Goal: Task Accomplishment & Management: Manage account settings

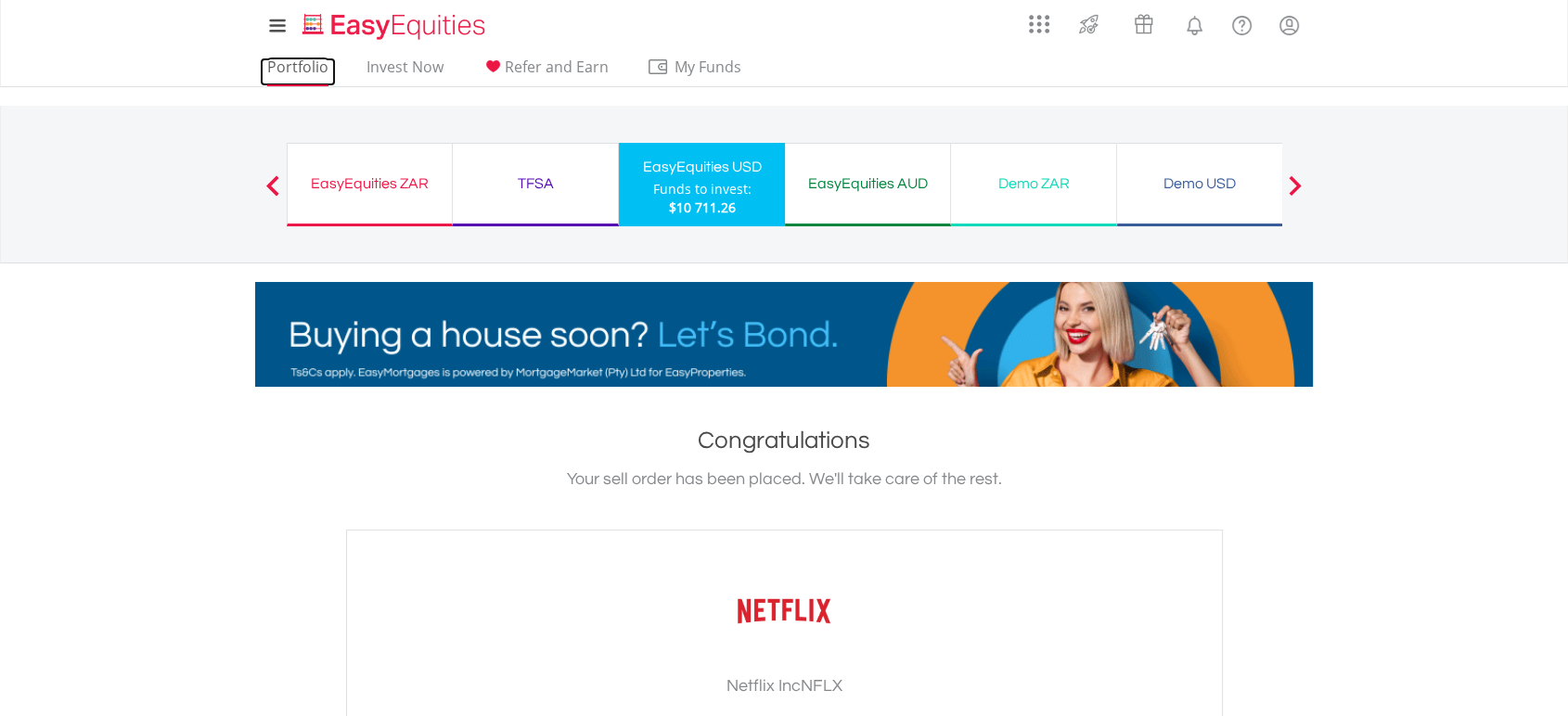
click at [305, 59] on link "Portfolio" at bounding box center [298, 71] width 76 height 29
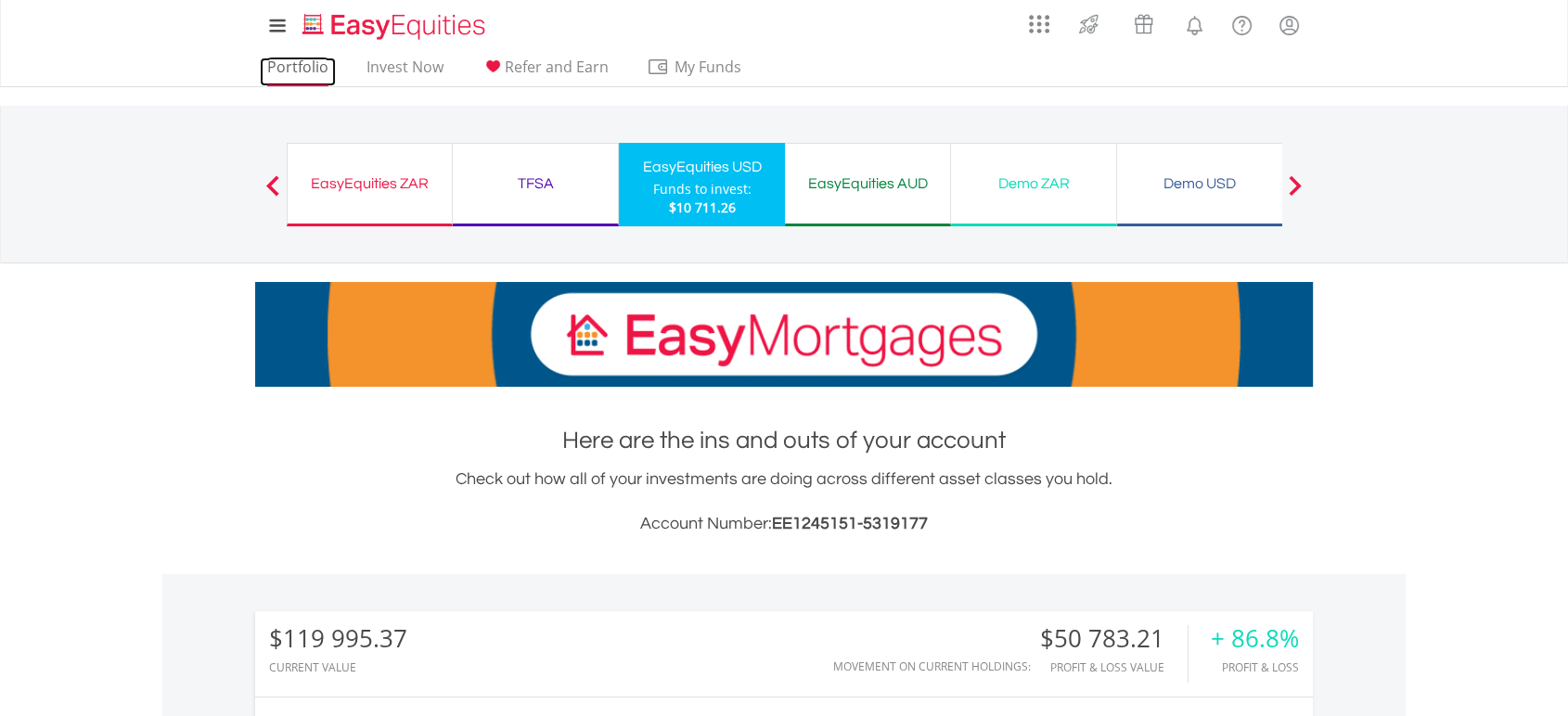
click at [292, 69] on link "Portfolio" at bounding box center [298, 71] width 76 height 29
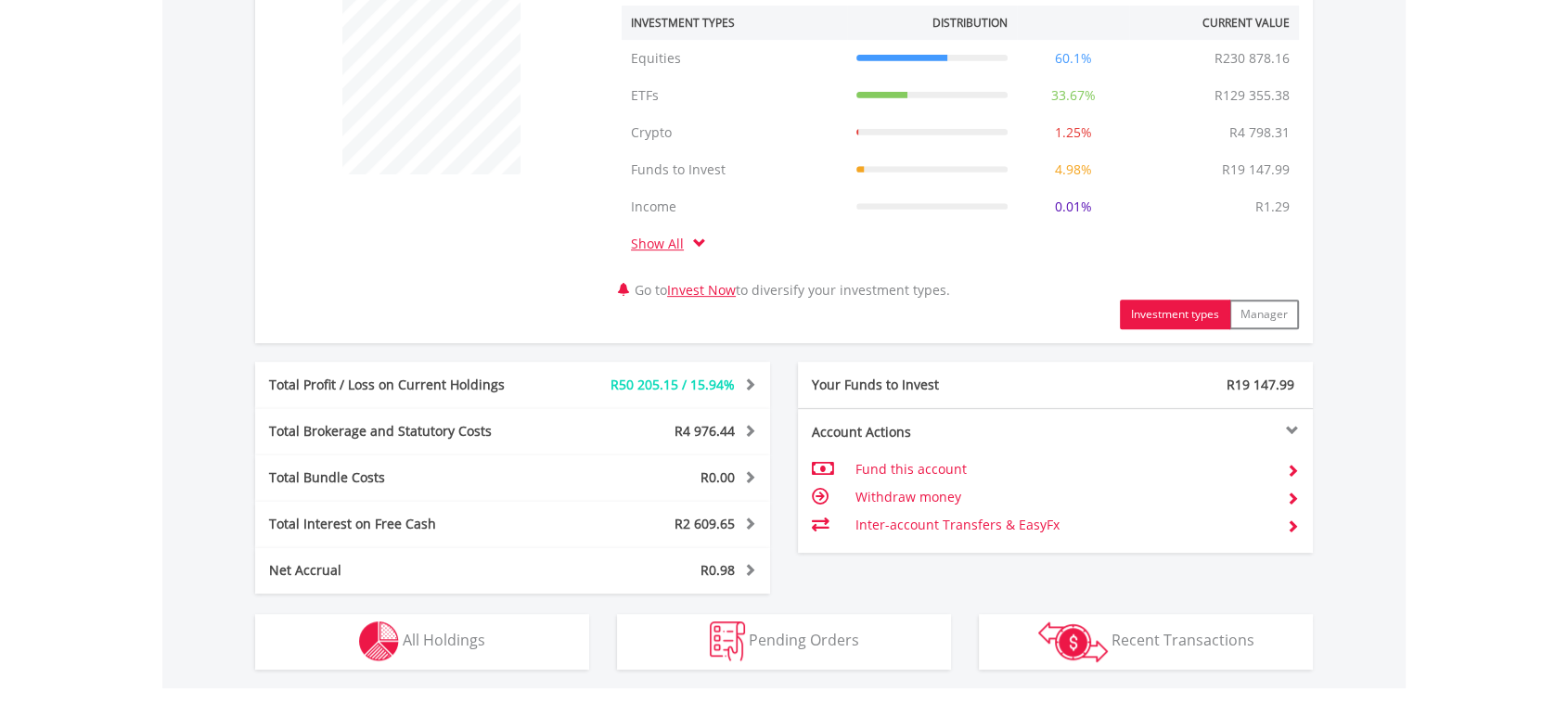
scroll to position [727, 0]
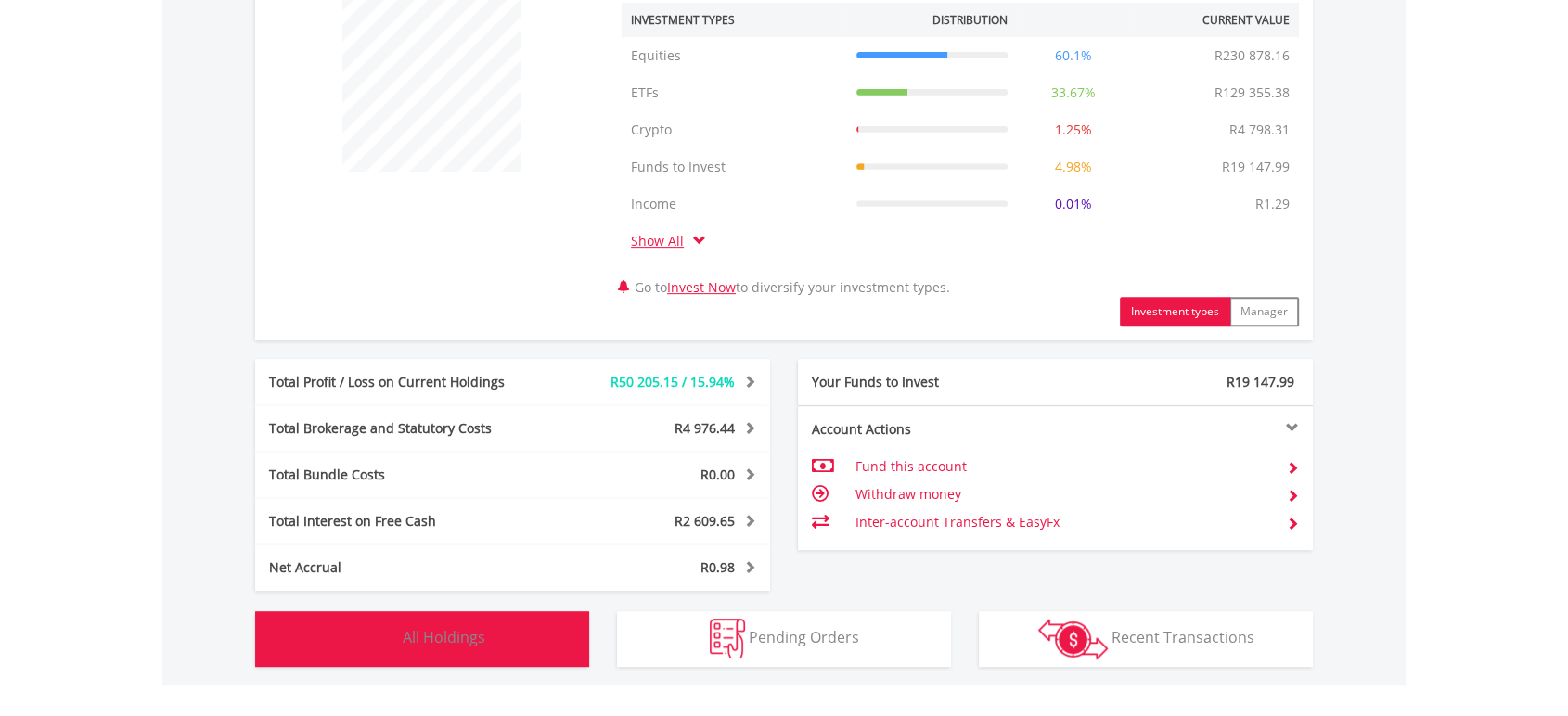
click at [388, 638] on img "button" at bounding box center [379, 639] width 40 height 40
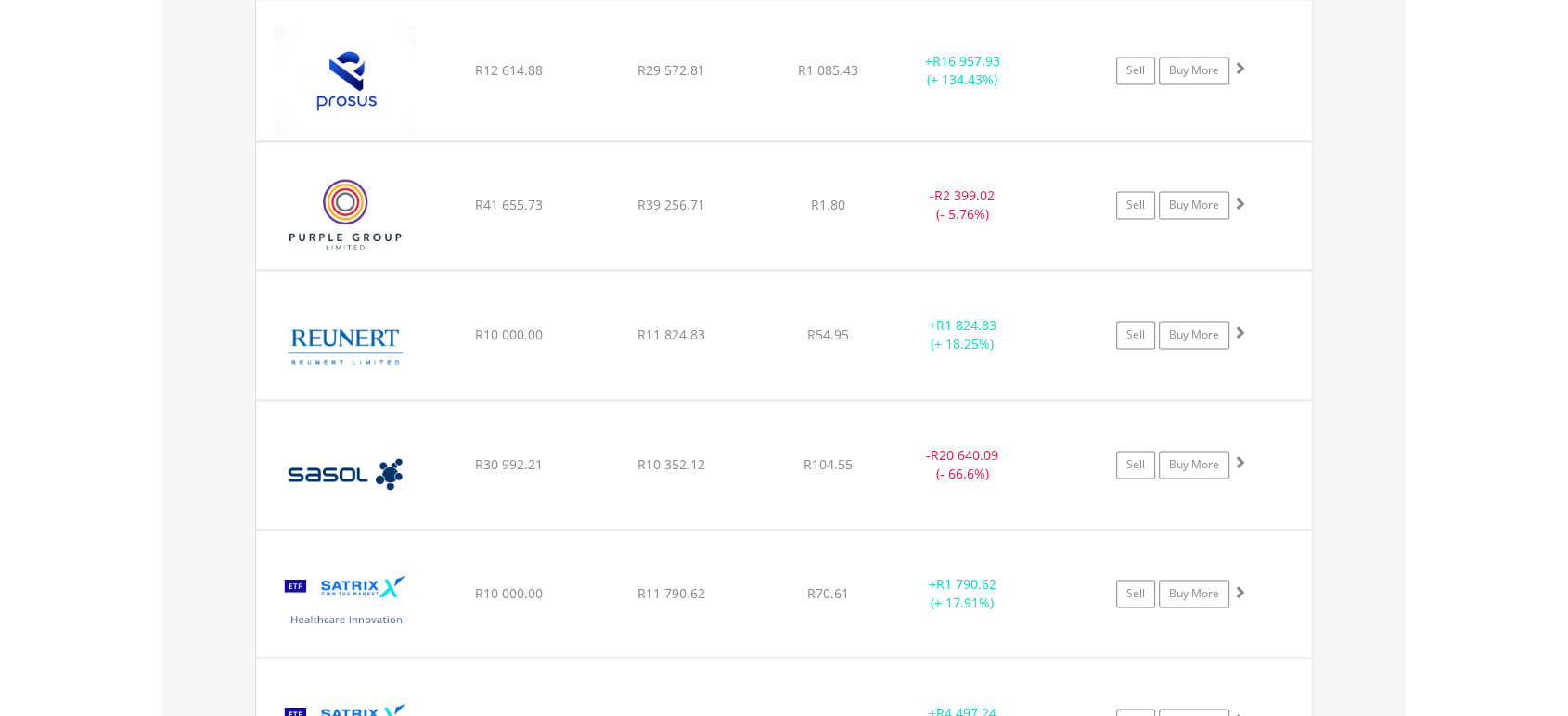
scroll to position [2701, 0]
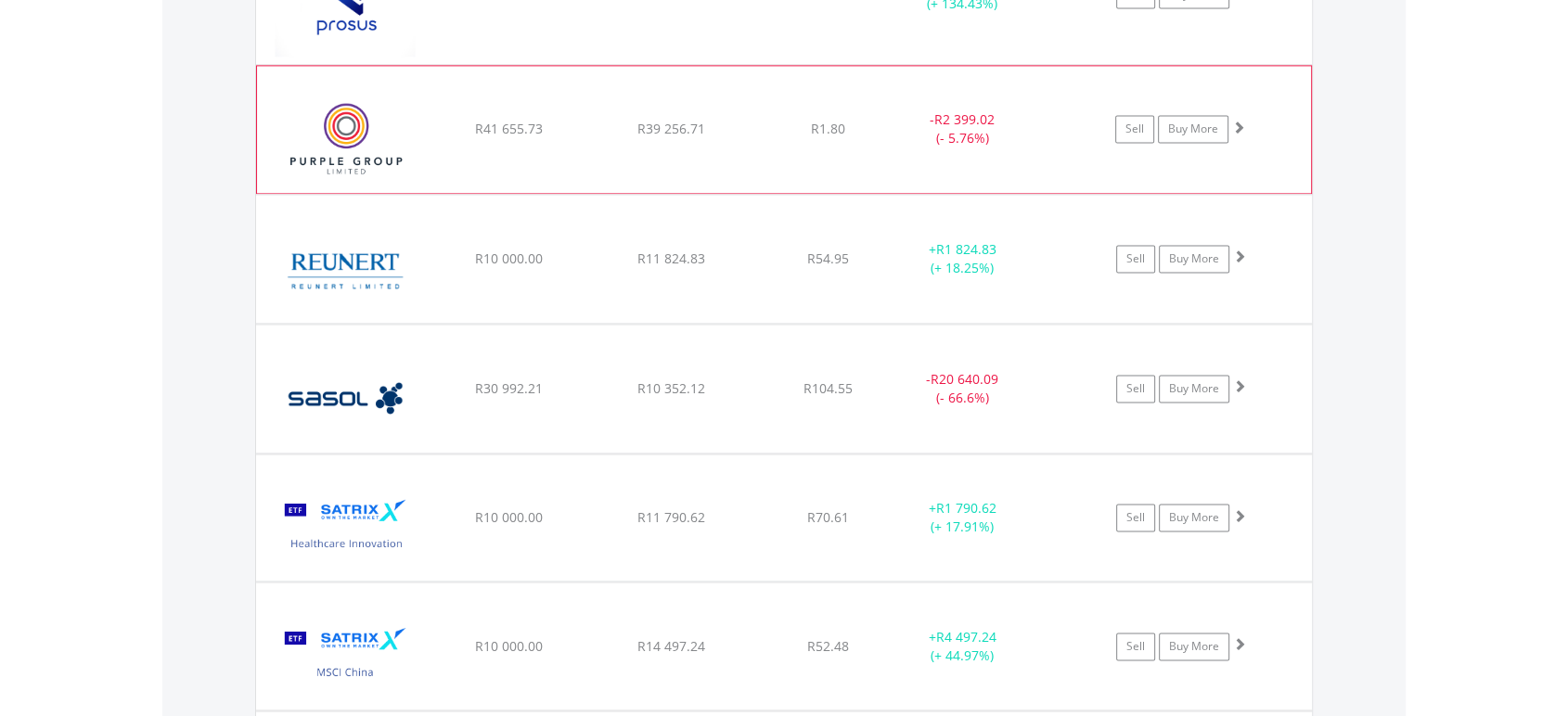
click at [1240, 123] on span at bounding box center [1239, 127] width 13 height 13
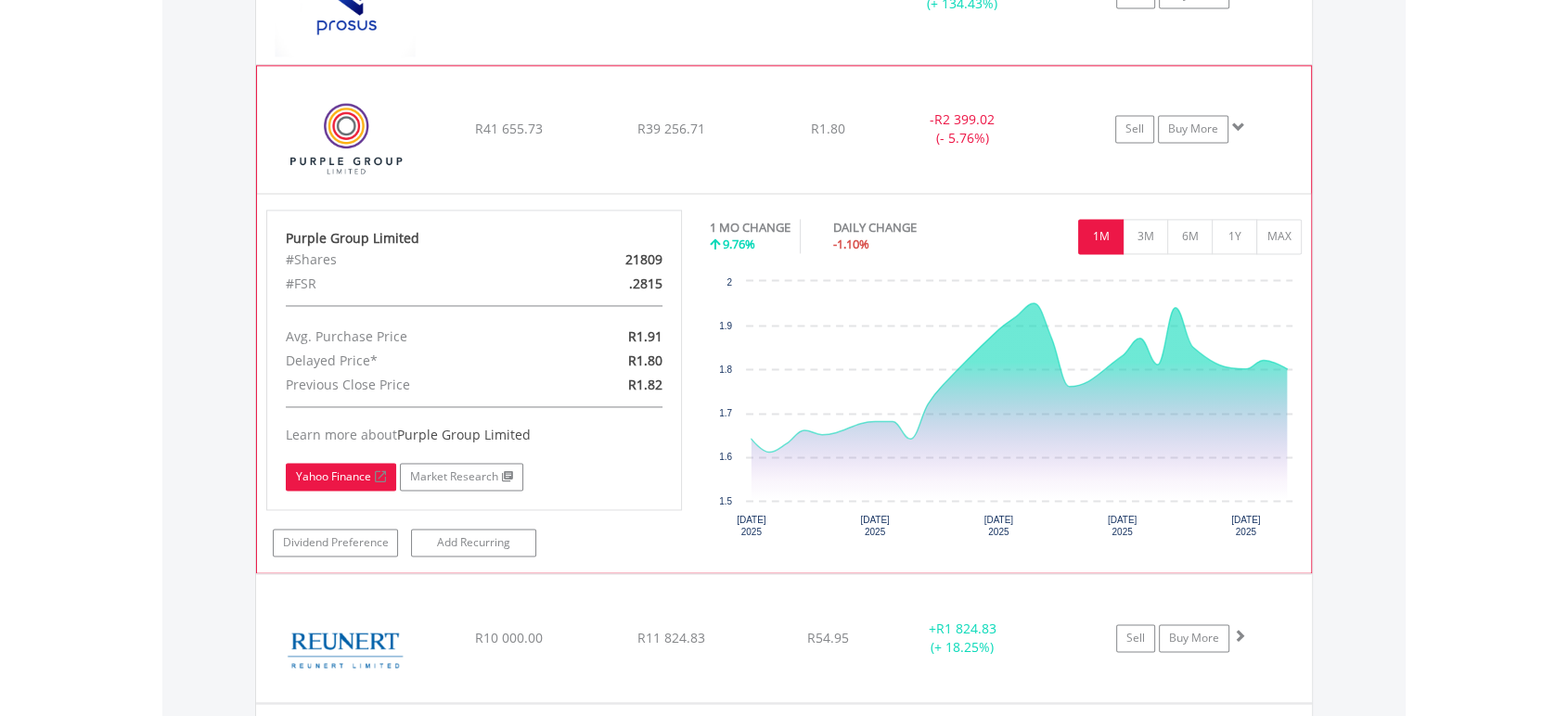
click at [322, 465] on link "Yahoo Finance" at bounding box center [341, 476] width 110 height 28
click at [1240, 123] on span at bounding box center [1239, 127] width 13 height 13
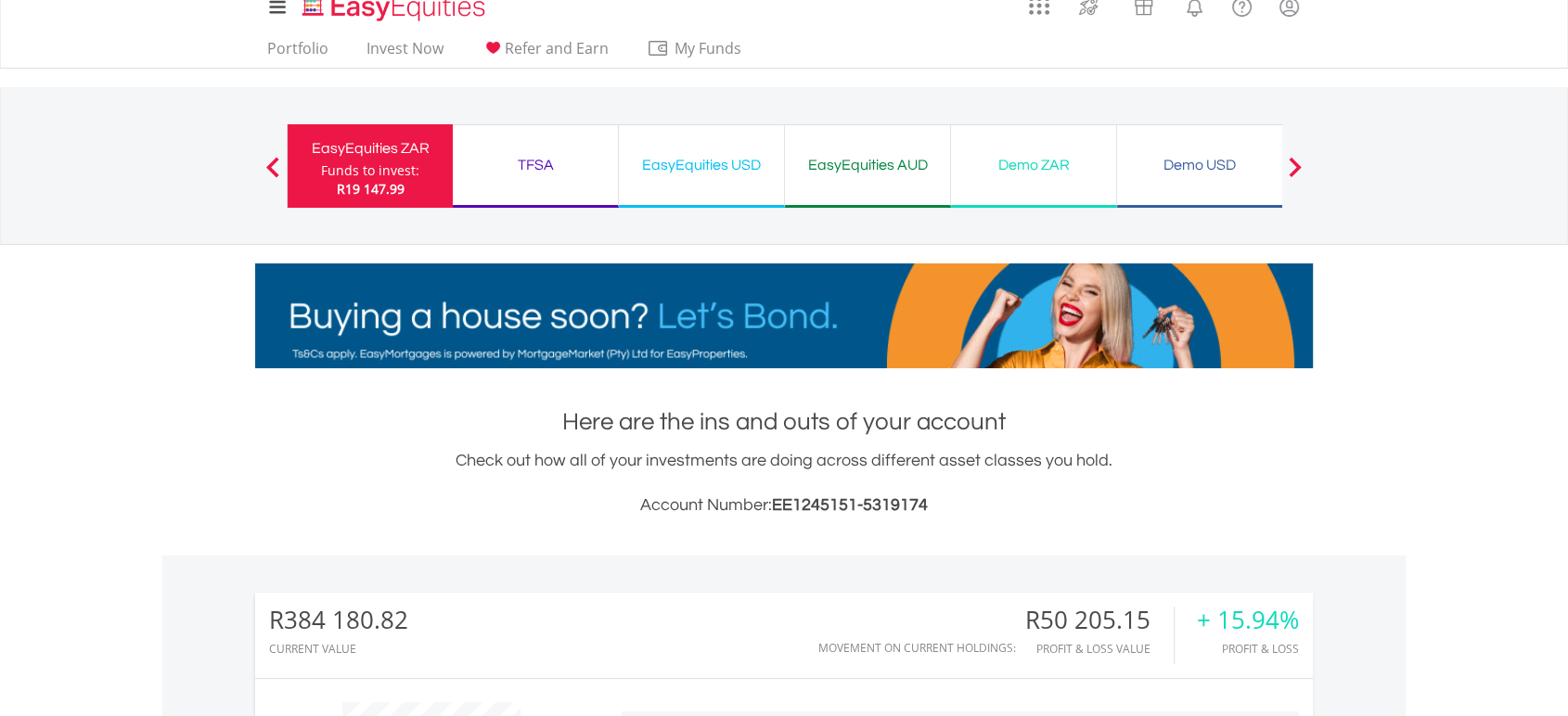
scroll to position [0, 0]
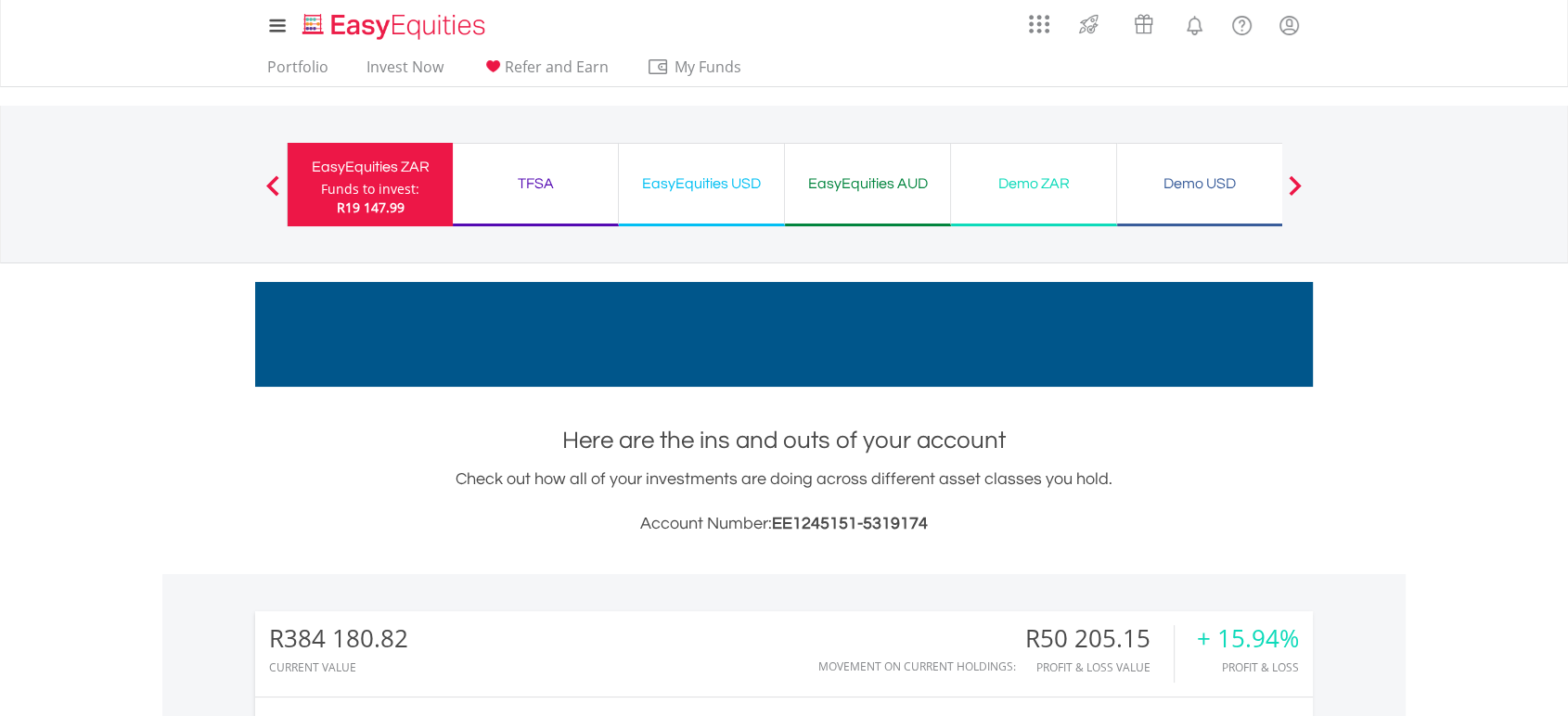
click at [732, 187] on div "EasyEquities USD" at bounding box center [701, 183] width 143 height 26
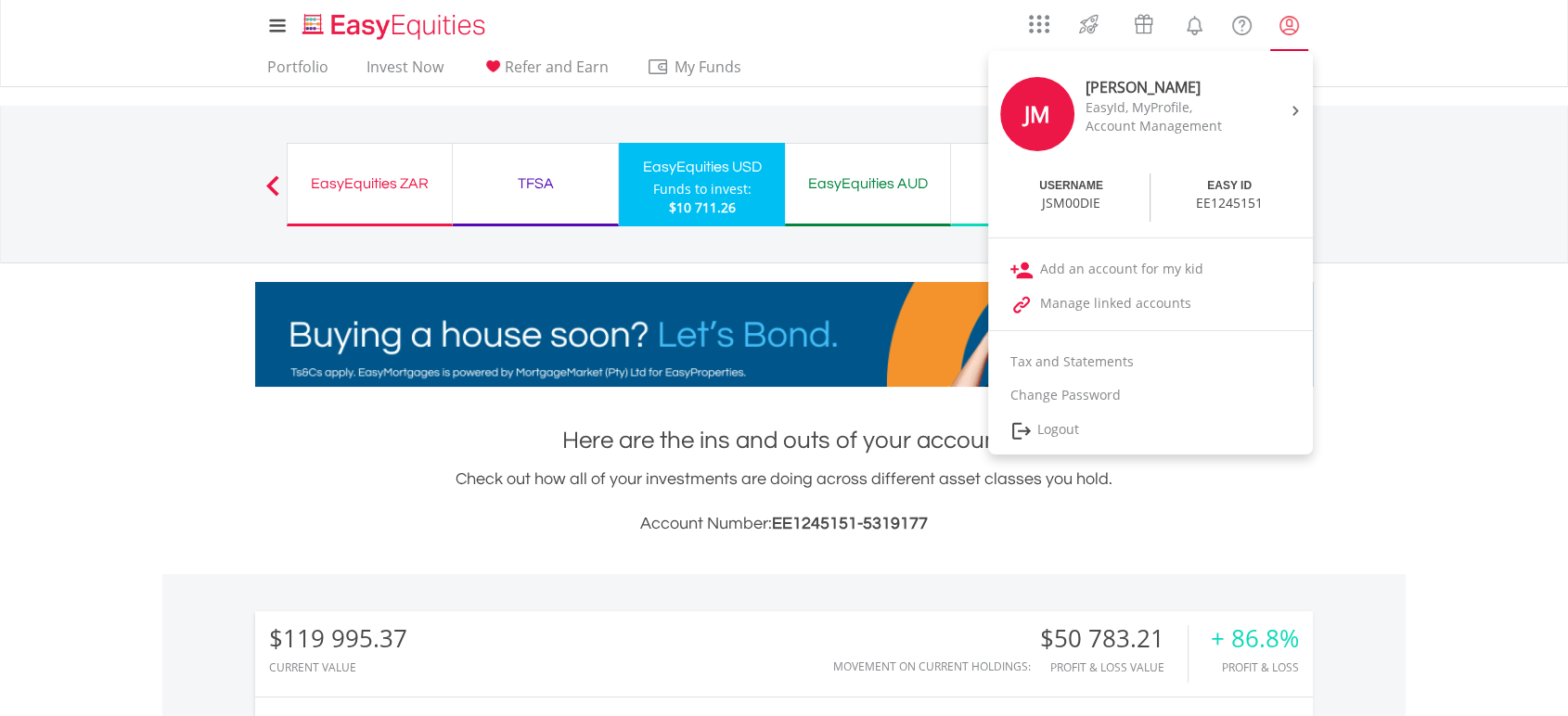
scroll to position [178, 352]
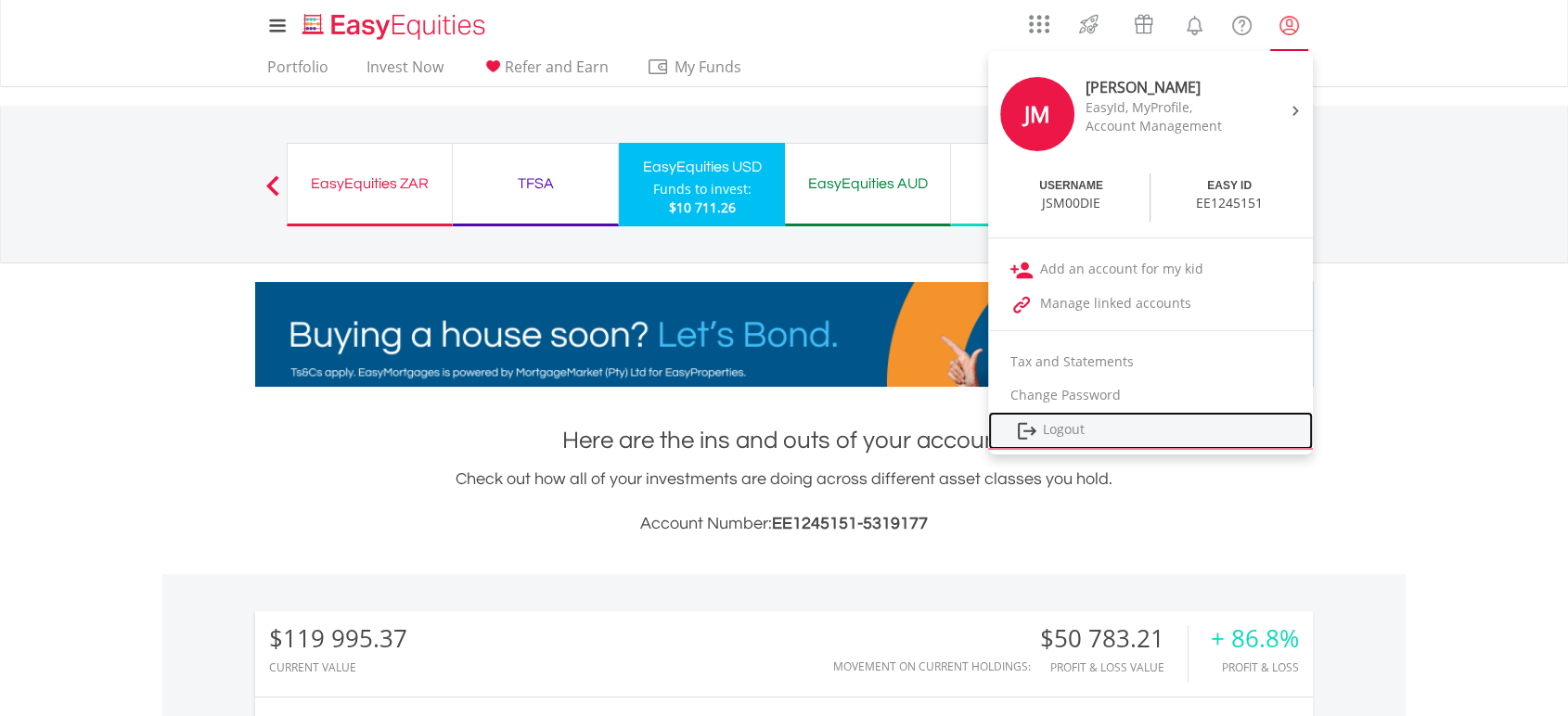
click at [1072, 434] on link "Logout" at bounding box center [1150, 431] width 324 height 38
